Goal: Book appointment/travel/reservation

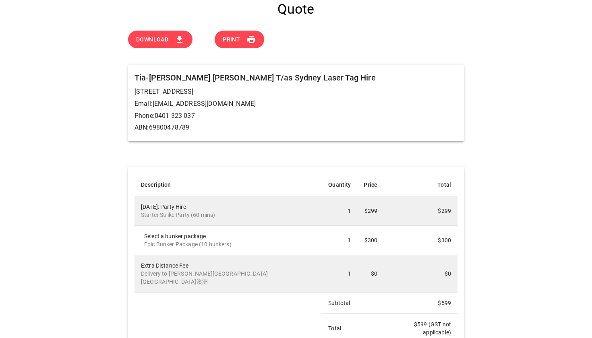
scroll to position [5, 0]
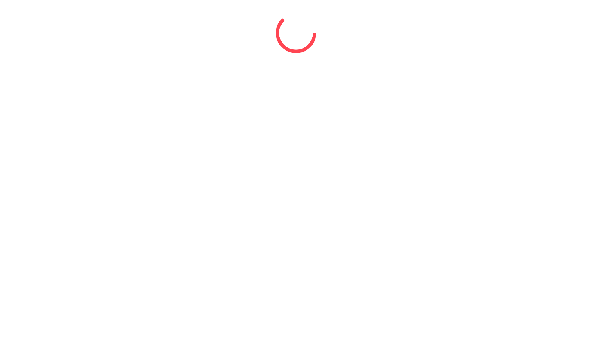
select select "*"
select select "****"
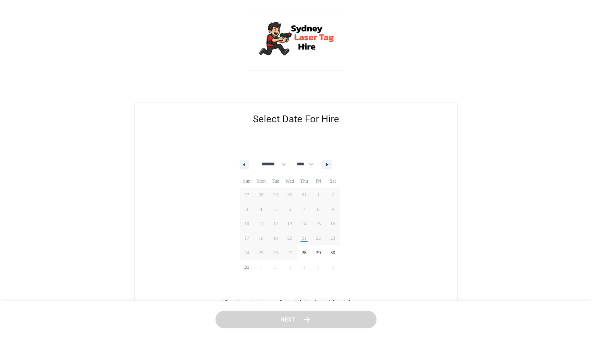
click at [304, 42] on img at bounding box center [296, 39] width 81 height 45
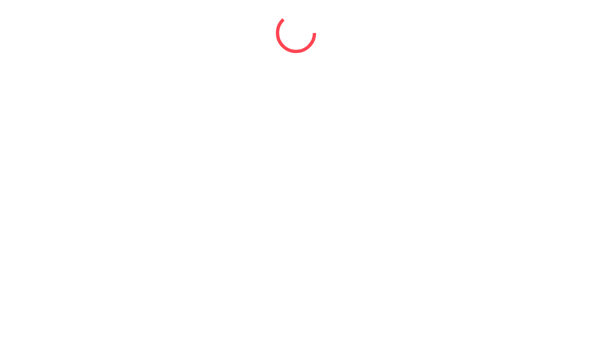
select select "*"
select select "****"
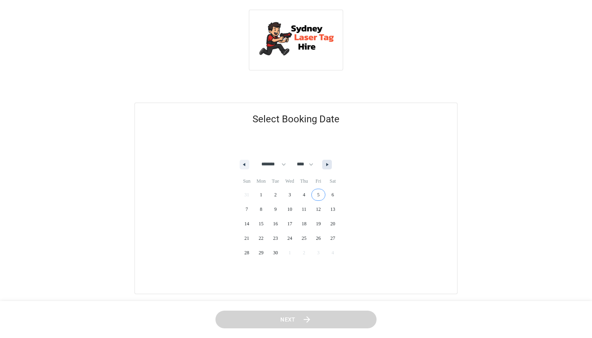
click at [330, 165] on icon "button" at bounding box center [328, 164] width 4 height 3
select select "*"
click at [248, 221] on span "12" at bounding box center [247, 224] width 14 height 10
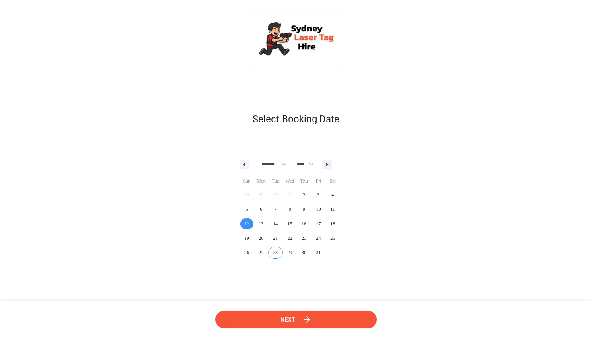
click at [292, 323] on span "Next" at bounding box center [287, 320] width 15 height 10
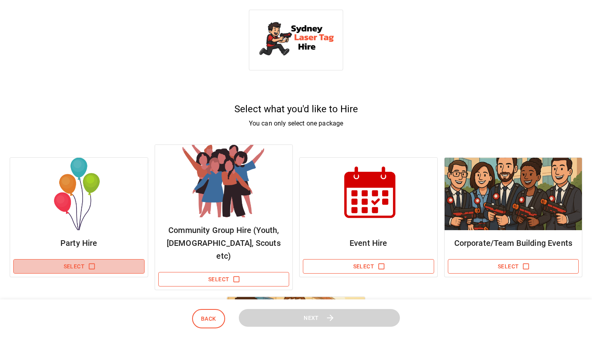
click at [93, 264] on icon "button" at bounding box center [92, 266] width 8 height 8
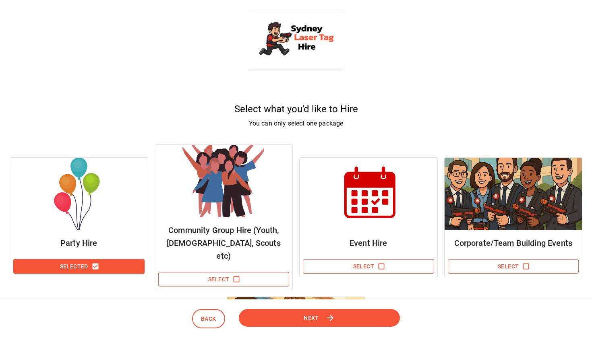
click at [307, 324] on button "Next" at bounding box center [319, 318] width 161 height 18
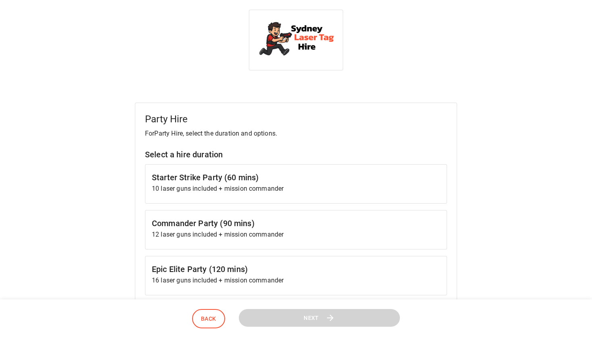
click at [295, 183] on h6 "Starter Strike Party (60 mins)" at bounding box center [296, 177] width 288 height 13
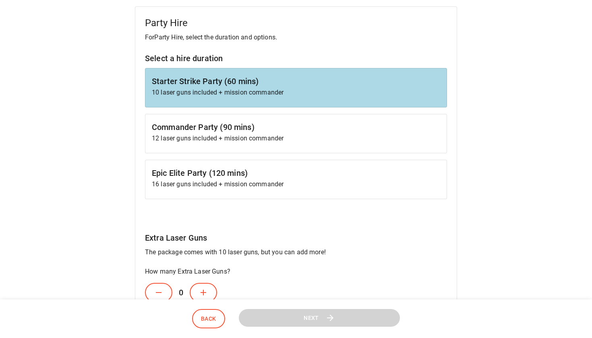
scroll to position [163, 0]
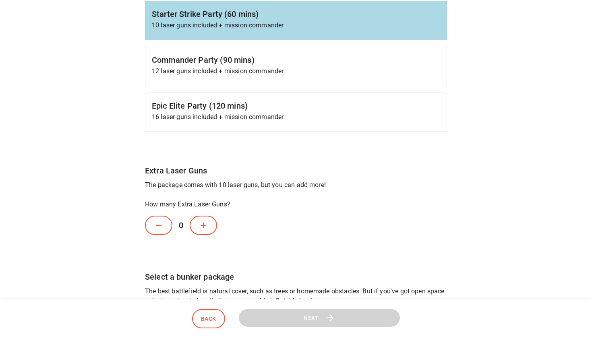
click at [200, 227] on icon at bounding box center [203, 226] width 10 height 10
click at [201, 227] on icon at bounding box center [203, 226] width 10 height 10
click at [157, 231] on button at bounding box center [158, 225] width 27 height 19
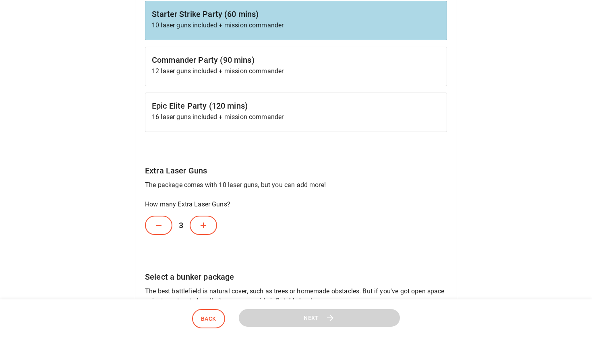
click at [157, 231] on button at bounding box center [158, 225] width 27 height 19
click at [264, 247] on div "Party Hire For Party Hire , select the duration and options. Select a hire dura…" at bounding box center [296, 196] width 322 height 514
click at [162, 228] on icon at bounding box center [159, 226] width 10 height 10
click at [450, 196] on div "Party Hire For Party Hire , select the duration and options. Select a hire dura…" at bounding box center [296, 196] width 322 height 514
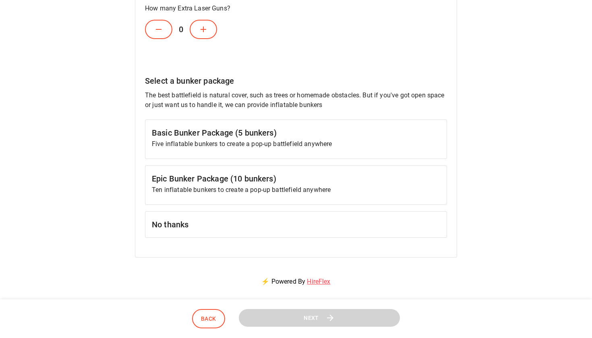
scroll to position [373, 0]
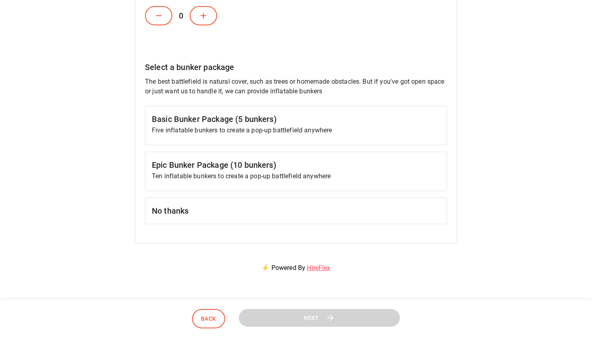
click at [235, 176] on p "Ten inflatable bunkers to create a pop-up battlefield anywhere" at bounding box center [296, 176] width 288 height 10
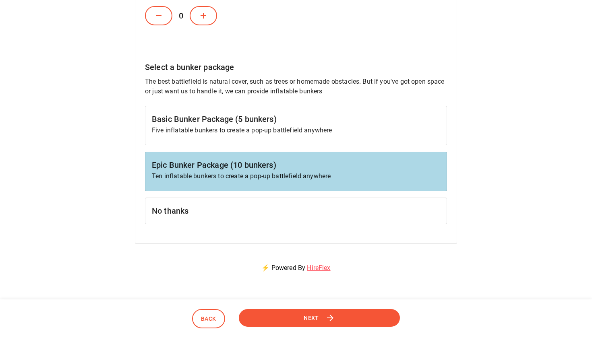
click at [318, 322] on span "Next" at bounding box center [311, 318] width 15 height 10
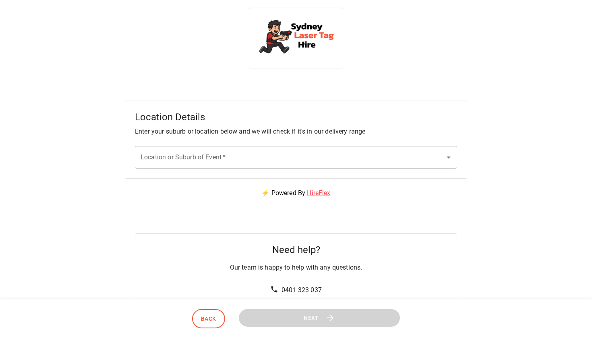
scroll to position [0, 0]
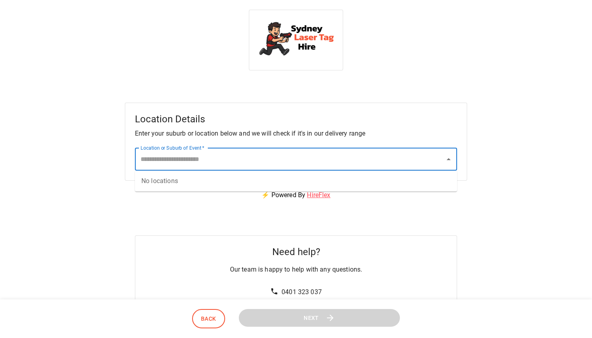
click at [229, 161] on input "Location or Suburb of Event   *" at bounding box center [289, 159] width 303 height 15
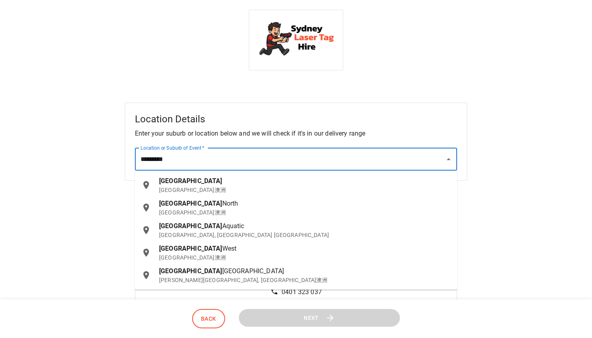
click at [226, 190] on p "[GEOGRAPHIC_DATA]澳洲" at bounding box center [304, 190] width 291 height 8
type input "**********"
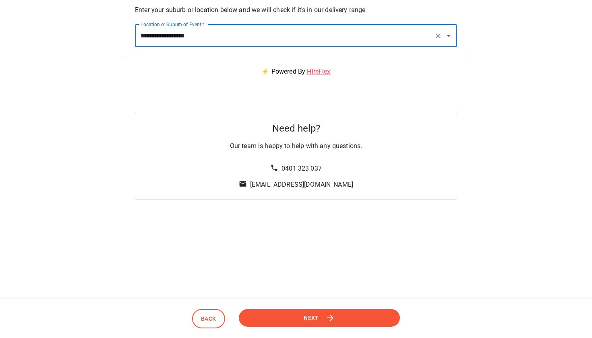
scroll to position [124, 0]
click at [316, 321] on span "Next" at bounding box center [311, 318] width 15 height 10
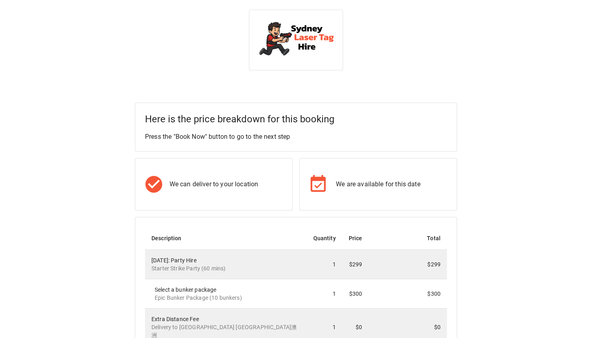
scroll to position [0, 0]
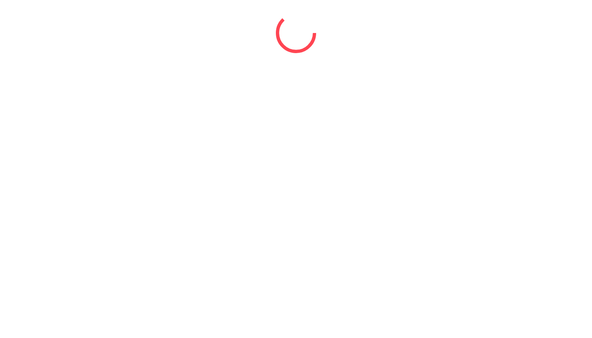
select select "*"
select select "****"
select select "*"
select select "****"
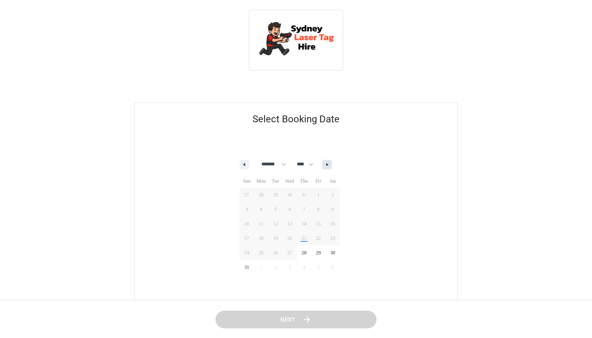
click at [332, 161] on button "button" at bounding box center [327, 165] width 10 height 10
select select "*"
click at [248, 220] on span "12" at bounding box center [247, 224] width 14 height 10
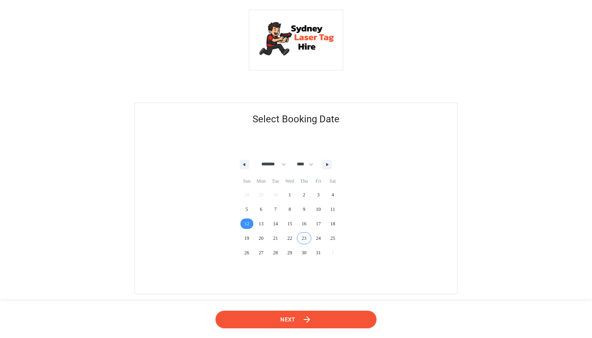
click at [319, 320] on button "Next" at bounding box center [296, 319] width 165 height 18
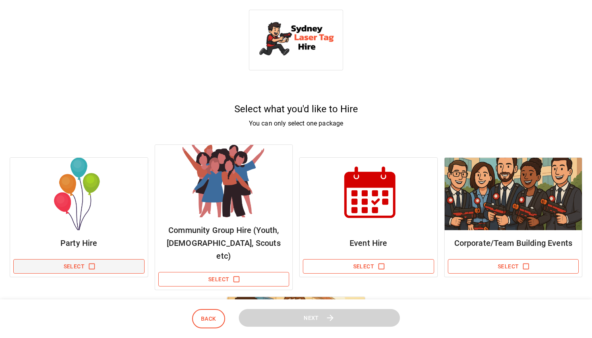
click at [121, 261] on button "Select" at bounding box center [78, 266] width 131 height 15
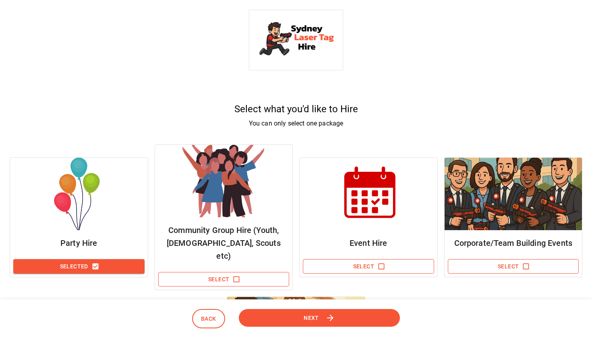
click at [303, 309] on button "Next" at bounding box center [319, 318] width 163 height 18
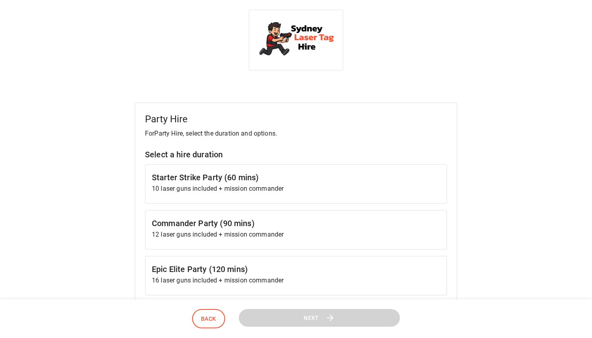
click at [258, 176] on h6 "Starter Strike Party (60 mins)" at bounding box center [296, 177] width 288 height 13
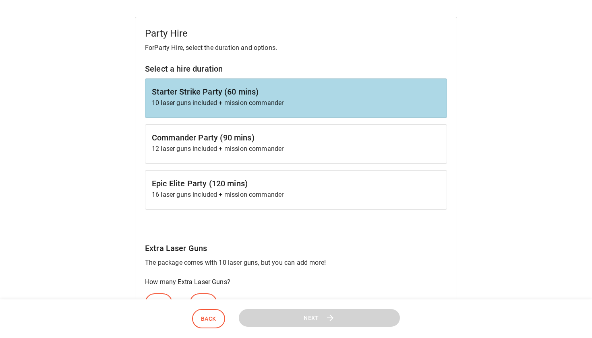
scroll to position [218, 0]
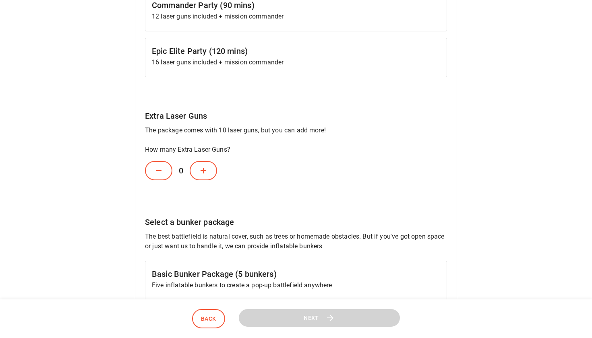
click at [200, 177] on button at bounding box center [203, 170] width 27 height 19
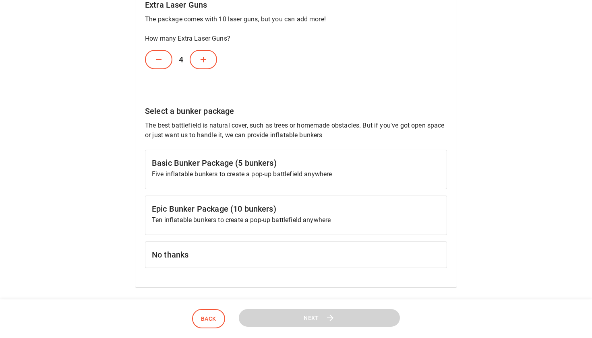
click at [242, 209] on h6 "Epic Bunker Package (10 bunkers)" at bounding box center [296, 208] width 288 height 13
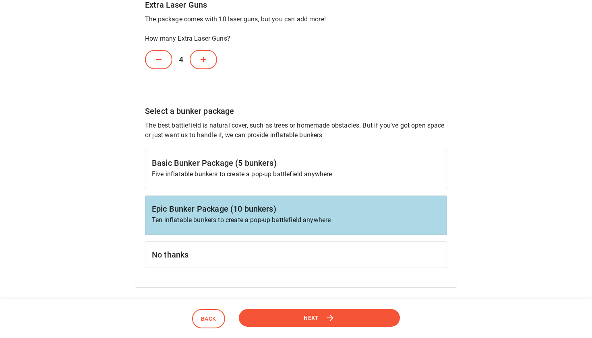
click at [318, 318] on span "Next" at bounding box center [311, 318] width 15 height 10
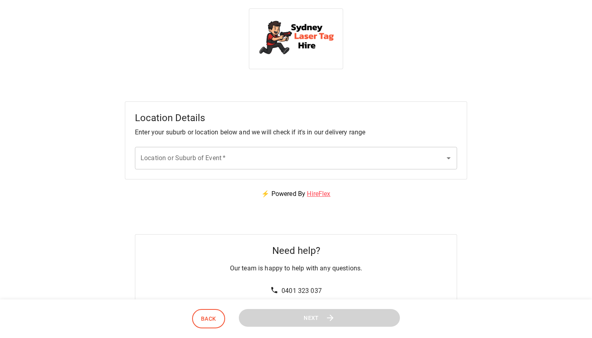
scroll to position [0, 0]
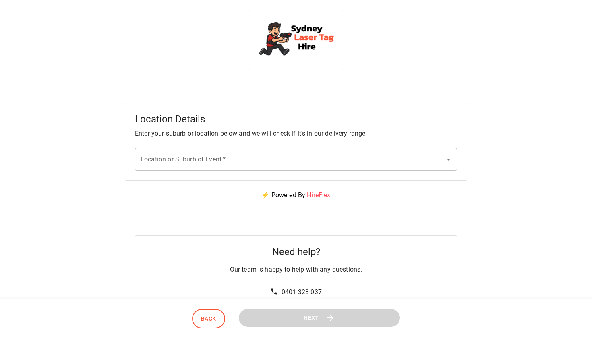
click at [312, 155] on input "Location or Suburb of Event   *" at bounding box center [289, 159] width 303 height 15
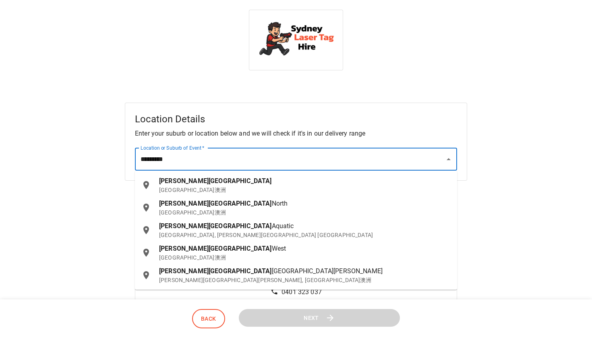
click at [243, 189] on p "[GEOGRAPHIC_DATA]澳洲" at bounding box center [304, 190] width 291 height 8
type input "**********"
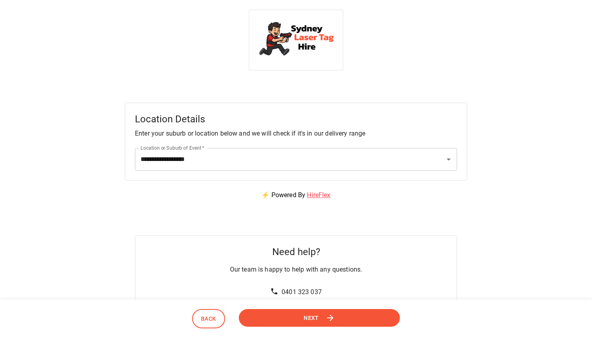
click at [324, 319] on button "Next" at bounding box center [319, 318] width 168 height 19
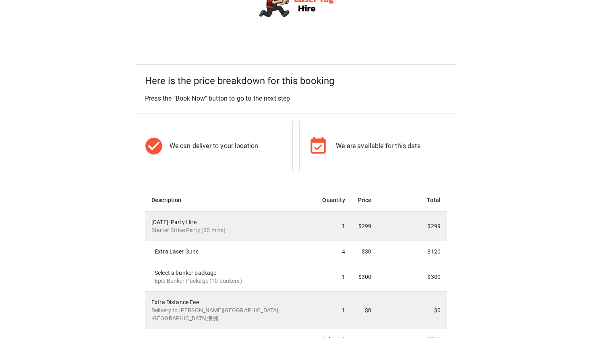
scroll to position [92, 0]
